Goal: Transaction & Acquisition: Purchase product/service

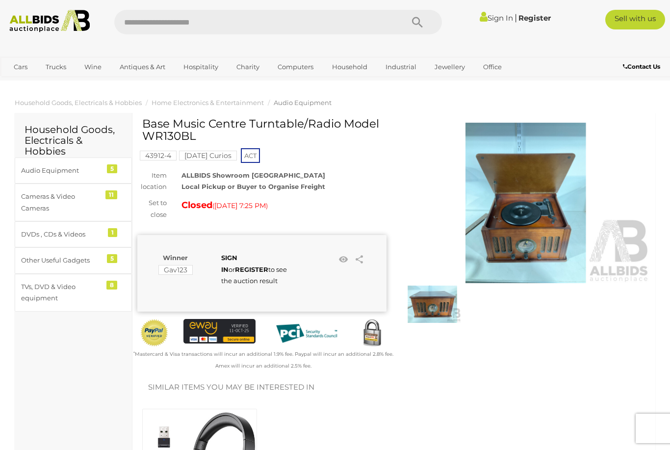
click at [237, 258] on strong "SIGN IN" at bounding box center [229, 263] width 16 height 19
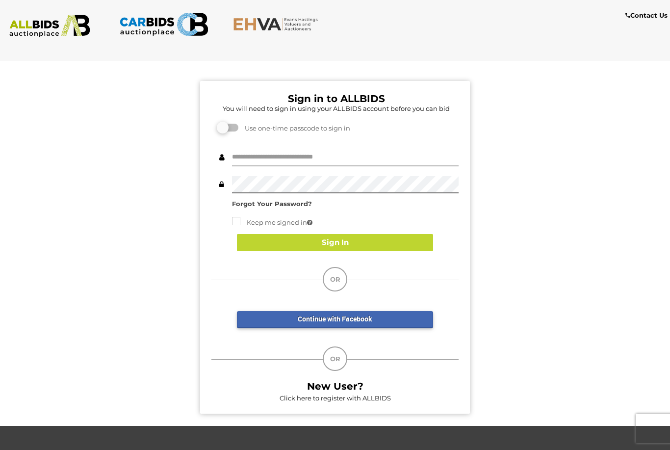
click at [311, 151] on input "text" at bounding box center [345, 157] width 227 height 17
click at [118, 98] on div "Sign in to ALLBIDS You will need to sign in using your ALLBIDS account before y…" at bounding box center [335, 242] width 685 height 367
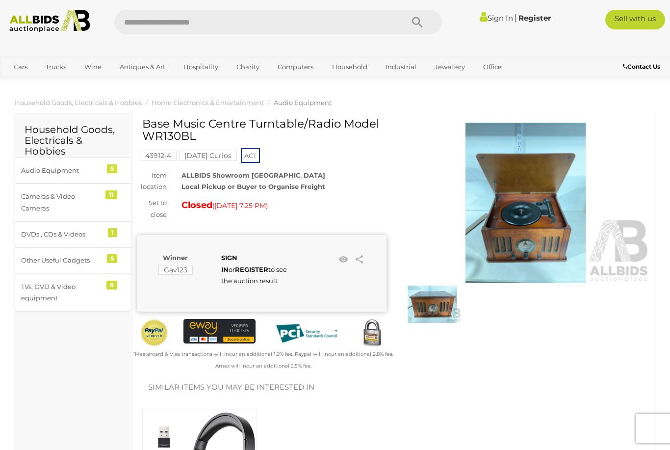
click at [431, 309] on img at bounding box center [432, 304] width 57 height 37
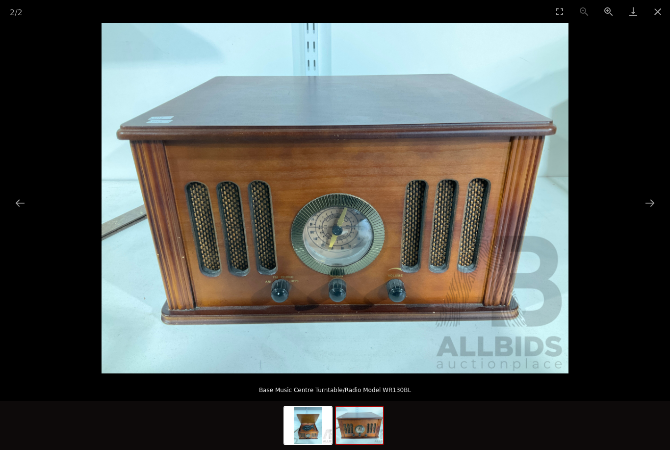
click at [363, 425] on img at bounding box center [359, 425] width 47 height 37
click at [364, 421] on img at bounding box center [359, 425] width 47 height 37
click at [312, 425] on img at bounding box center [308, 425] width 47 height 37
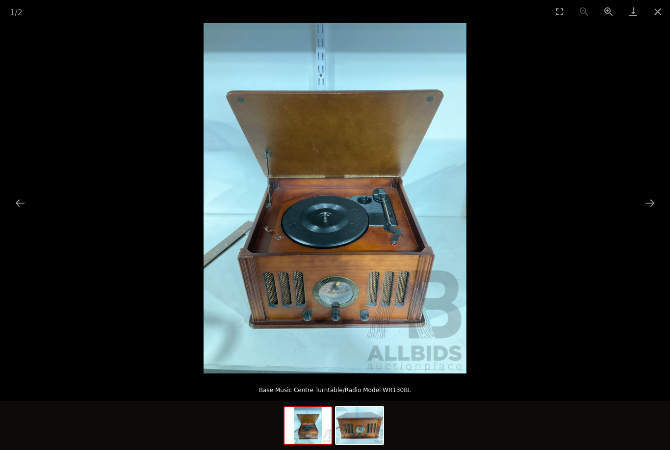
click at [660, 12] on button "Close gallery" at bounding box center [658, 11] width 25 height 23
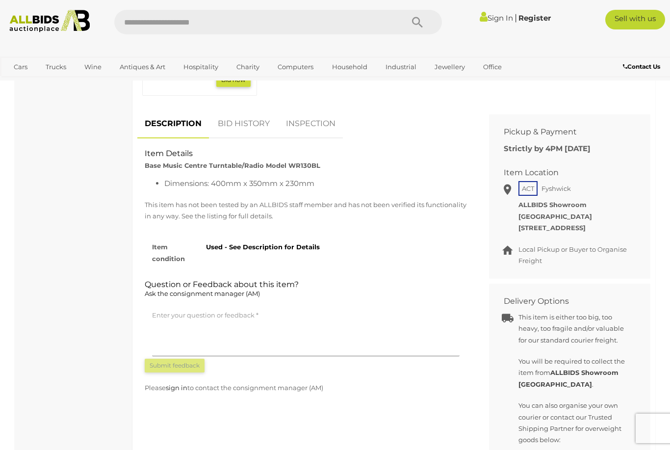
scroll to position [457, 0]
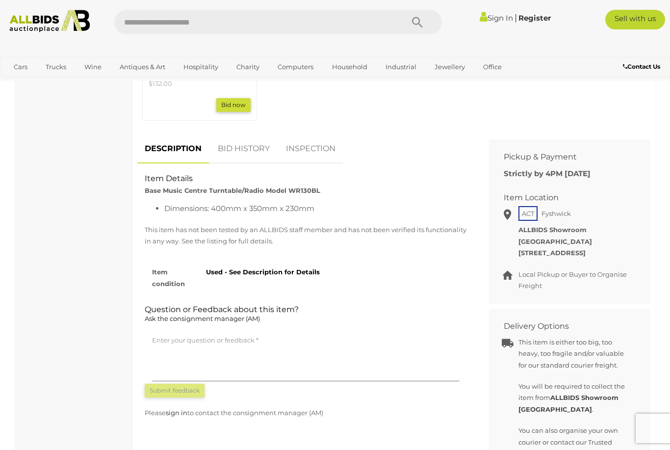
click at [237, 142] on link "BID HISTORY" at bounding box center [244, 148] width 67 height 29
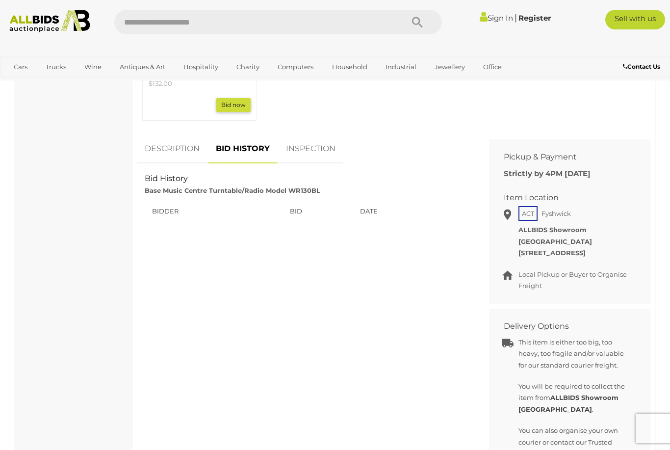
click at [319, 147] on link "INSPECTION" at bounding box center [311, 148] width 64 height 29
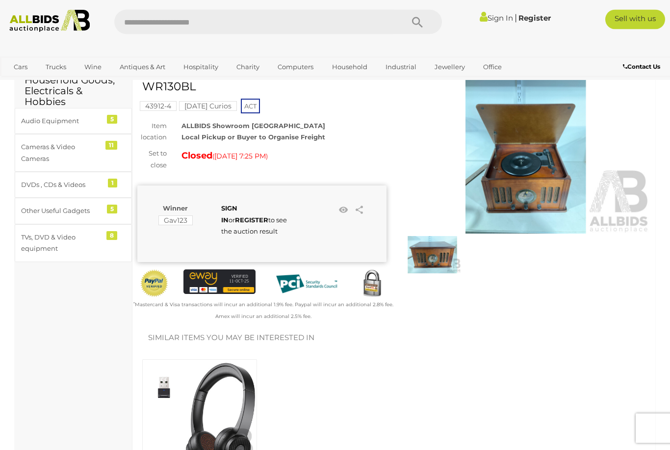
scroll to position [0, 0]
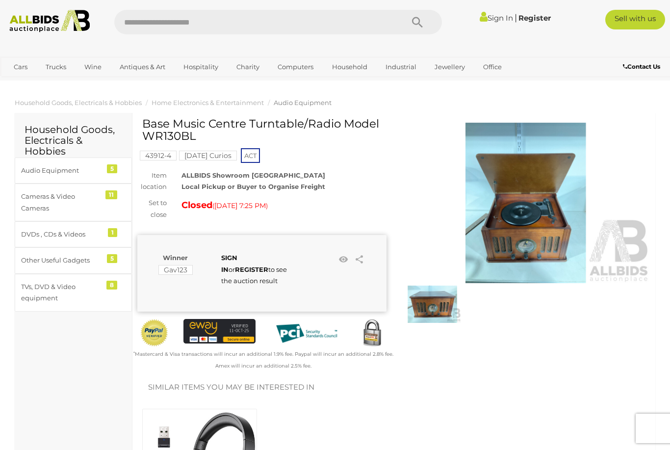
click at [221, 211] on div "Closed ( [DATE] 7:25 PM )" at bounding box center [284, 205] width 205 height 16
click at [241, 204] on span "[DATE] 7:25 PM" at bounding box center [240, 205] width 52 height 9
click at [49, 238] on div "DVDs , CDs & Videos" at bounding box center [61, 234] width 81 height 11
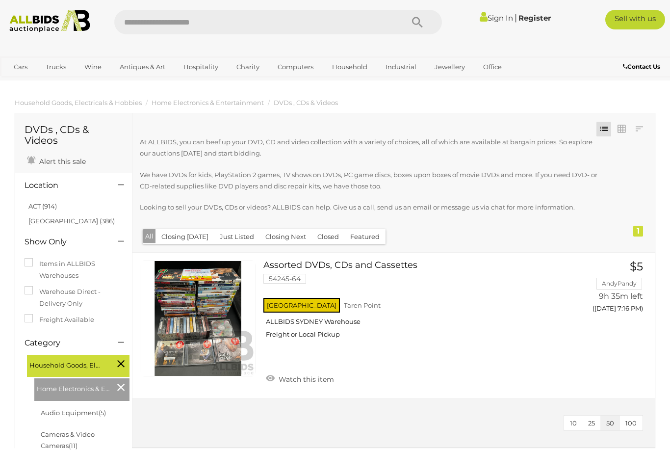
click at [45, 202] on link "ACT (914)" at bounding box center [42, 206] width 28 height 8
